Goal: Task Accomplishment & Management: Complete application form

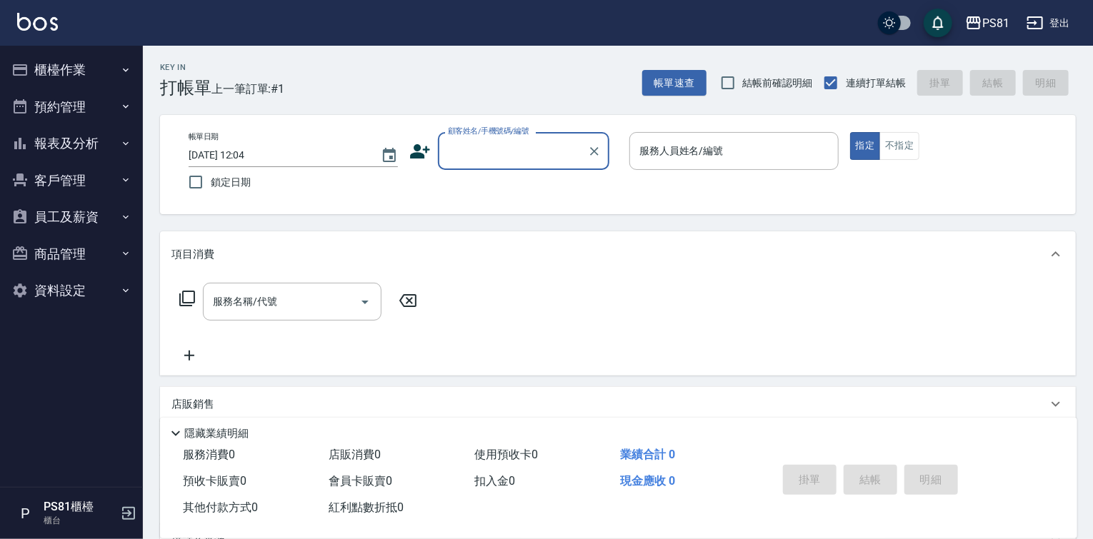
click at [506, 299] on div "服務名稱/代號 服務名稱/代號" at bounding box center [618, 326] width 916 height 99
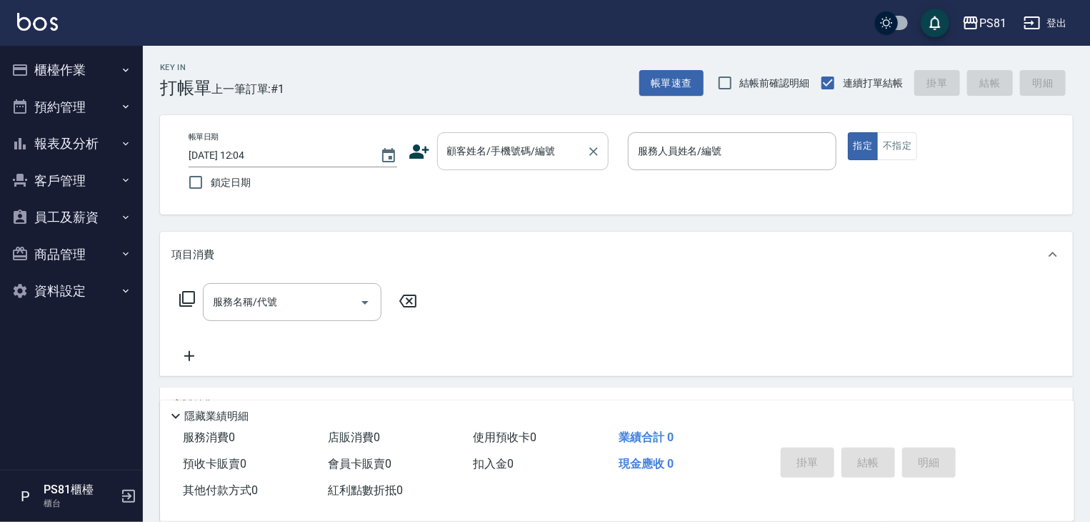
click at [526, 155] on input "顧客姓名/手機號碼/編號" at bounding box center [512, 151] width 137 height 25
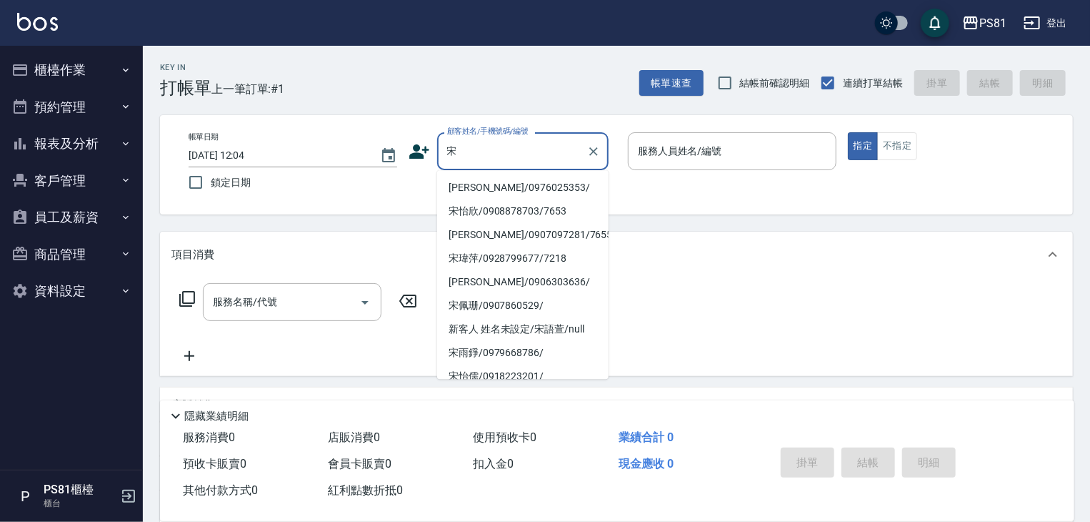
click at [494, 188] on li "[PERSON_NAME]/0976025353/" at bounding box center [522, 188] width 171 height 24
type input "[PERSON_NAME]/0976025353/"
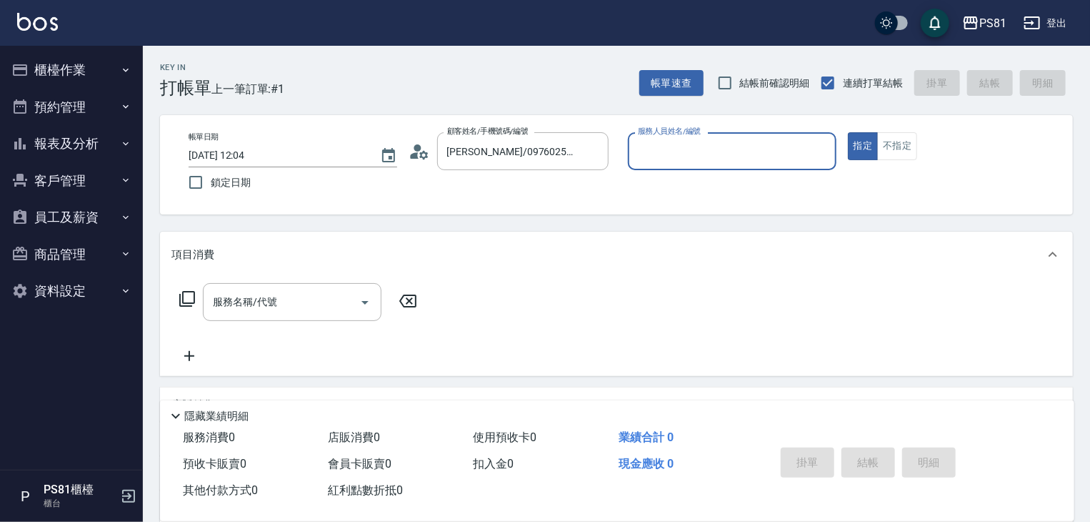
type input "小芸-8"
click at [901, 149] on button "不指定" at bounding box center [897, 146] width 40 height 28
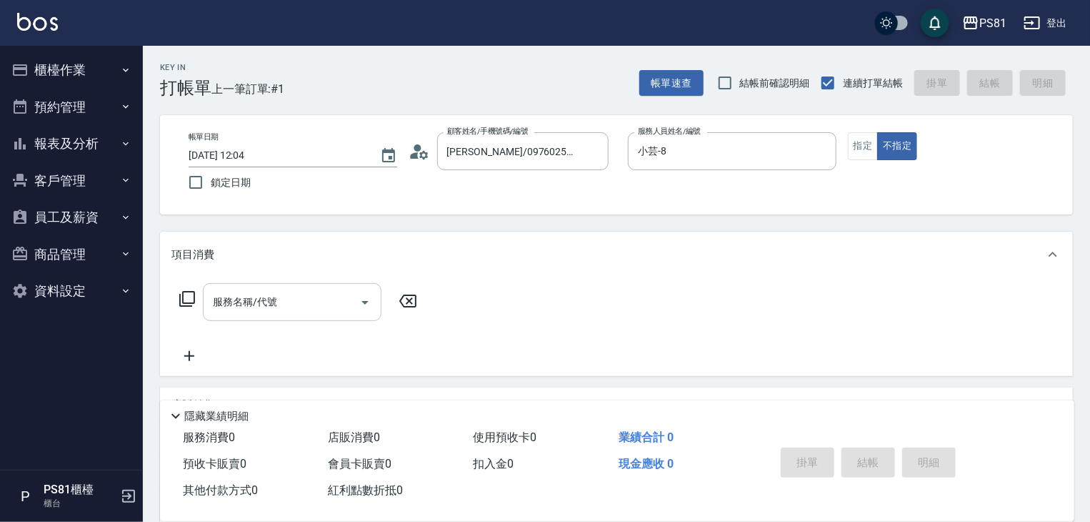
click at [300, 288] on div "服務名稱/代號" at bounding box center [292, 302] width 179 height 38
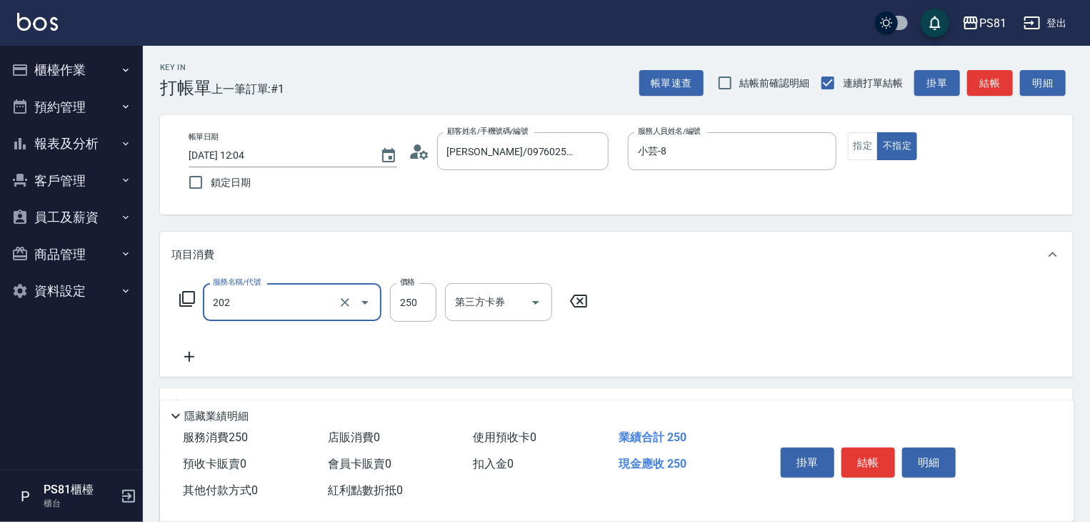
type input "單剪250(202)"
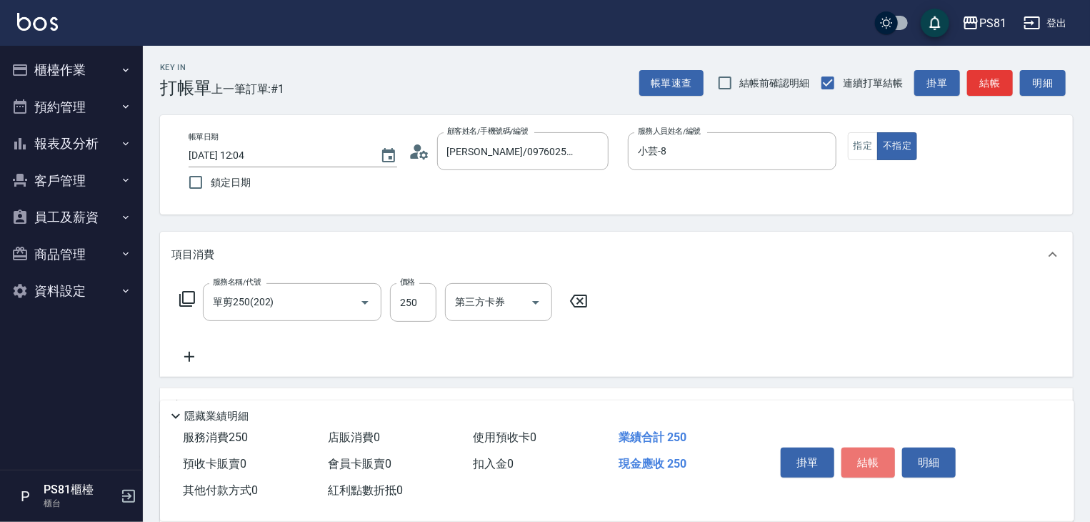
click at [863, 452] on button "結帳" at bounding box center [869, 462] width 54 height 30
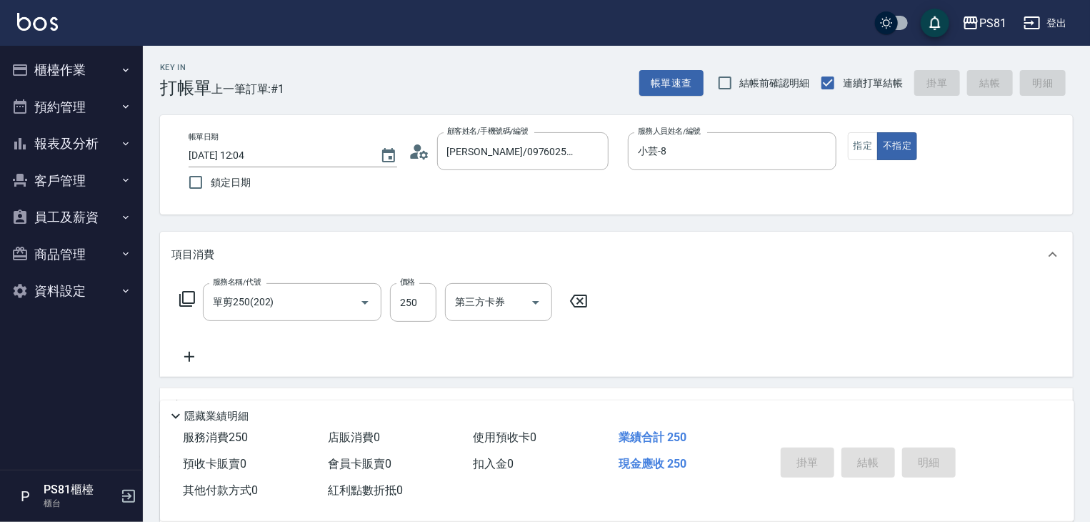
type input "[DATE] 12:07"
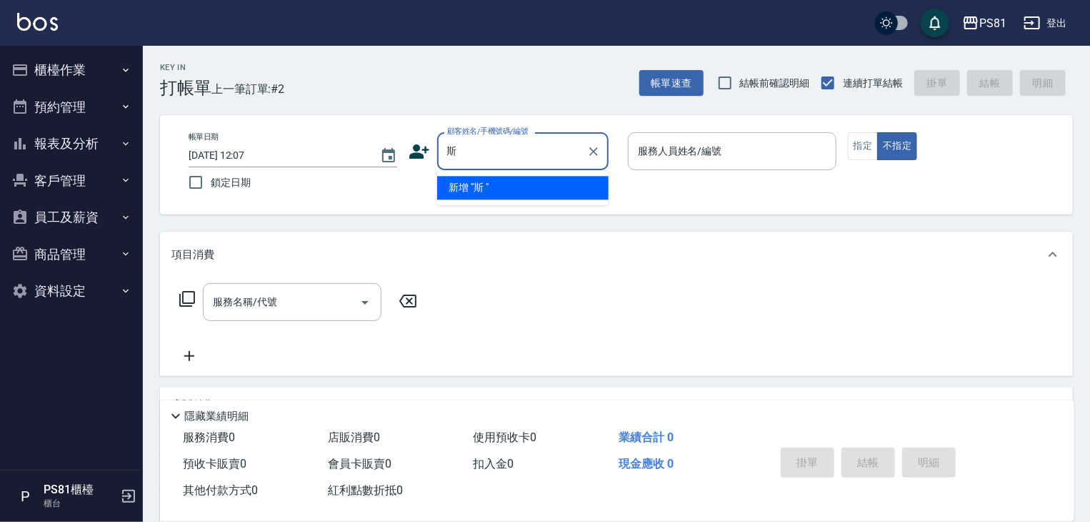
type input "斯"
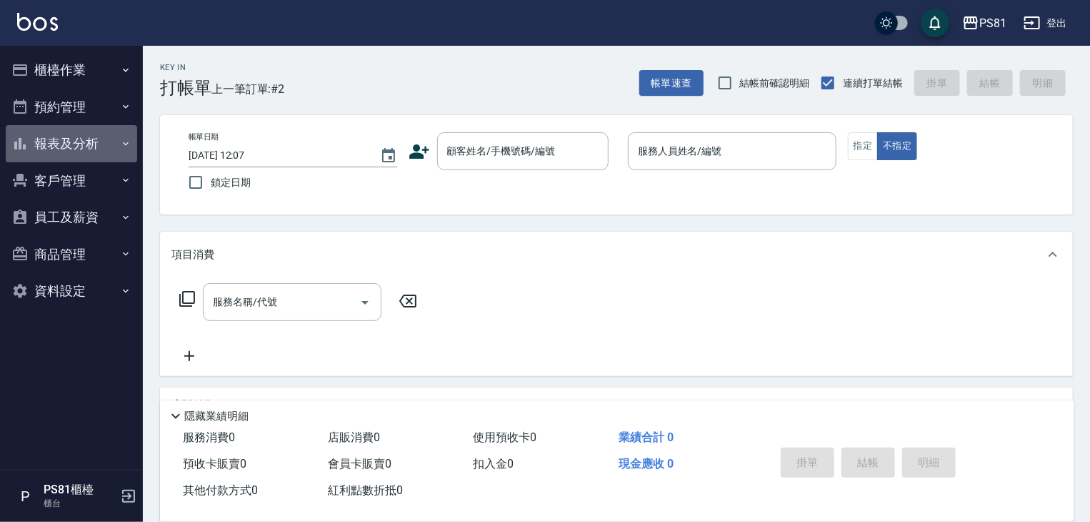
click at [111, 158] on button "報表及分析" at bounding box center [71, 143] width 131 height 37
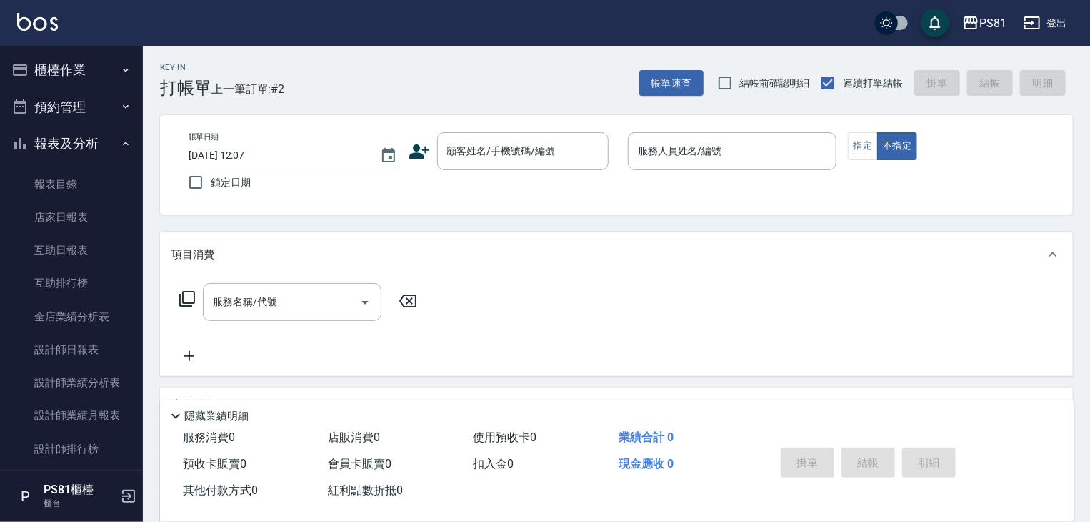
click at [83, 65] on button "櫃檯作業" at bounding box center [71, 69] width 131 height 37
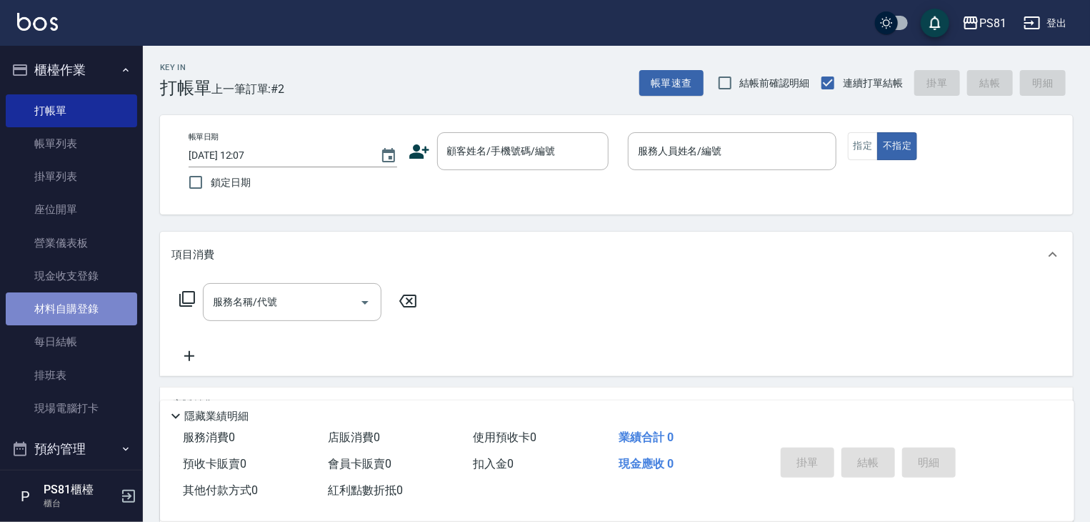
click at [99, 304] on link "材料自購登錄" at bounding box center [71, 308] width 131 height 33
